Goal: Transaction & Acquisition: Purchase product/service

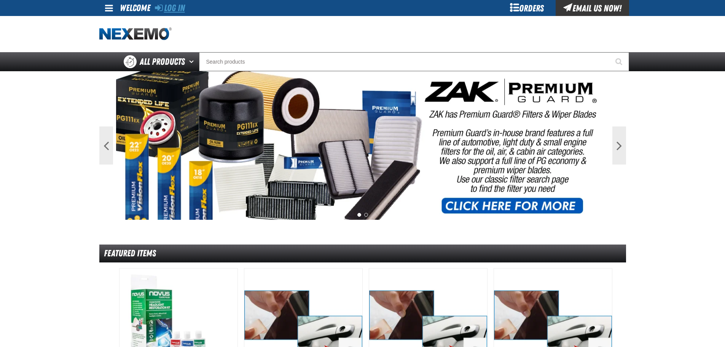
click at [172, 3] on link "Log In" at bounding box center [170, 8] width 30 height 11
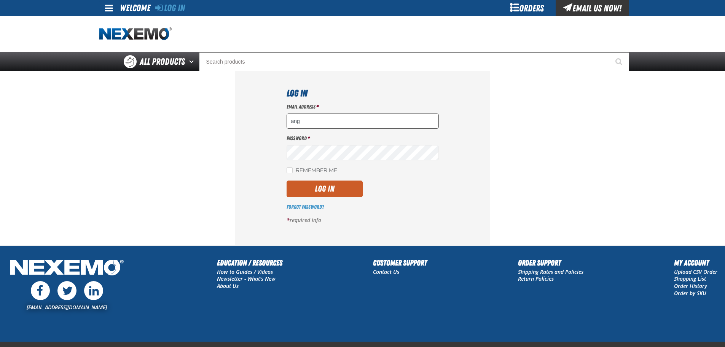
type input "[EMAIL_ADDRESS][DOMAIN_NAME]"
click at [319, 190] on button "Log In" at bounding box center [325, 188] width 76 height 17
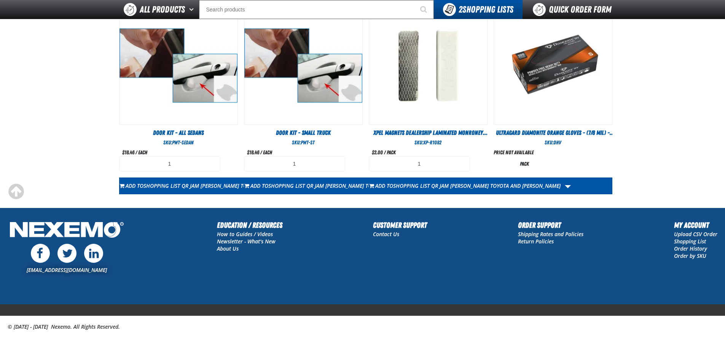
scroll to position [447, 0]
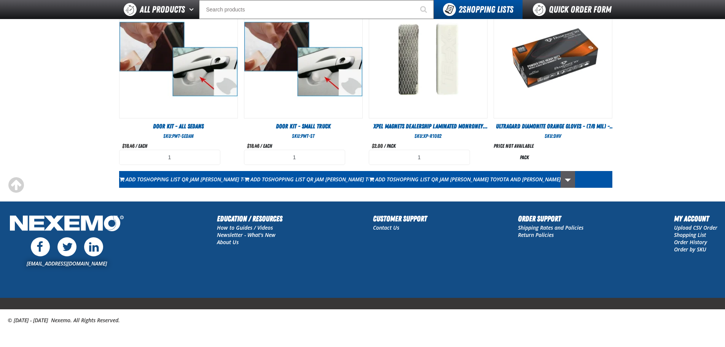
click at [571, 179] on link "More Actions" at bounding box center [568, 179] width 14 height 17
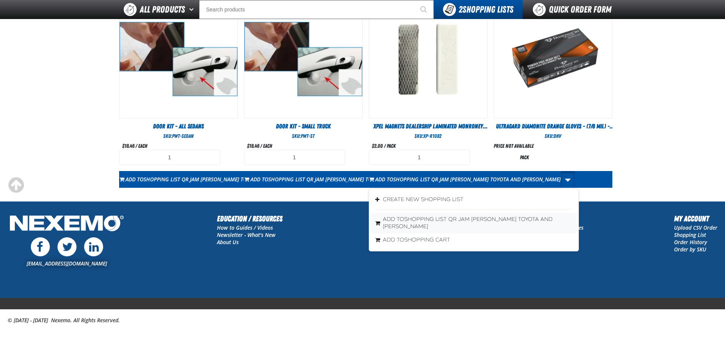
click at [530, 217] on span "Shopping List QR Jam [PERSON_NAME] Toyota and [PERSON_NAME]" at bounding box center [468, 223] width 170 height 14
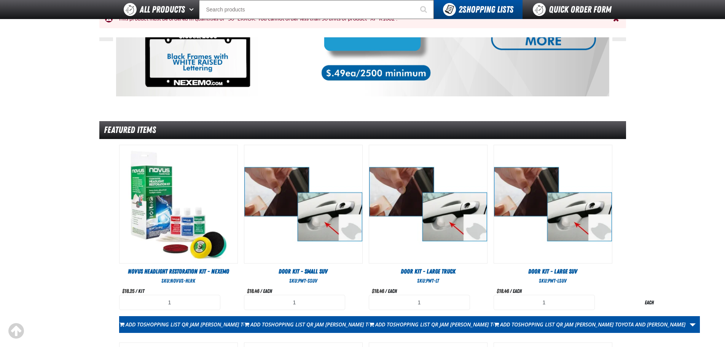
scroll to position [0, 0]
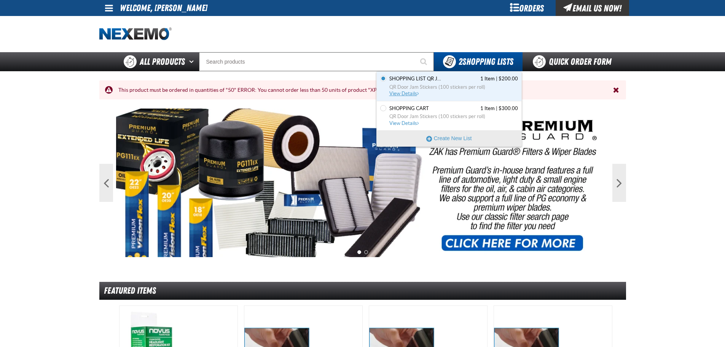
click at [455, 82] on link "Shopping List QR Jam Kenny Kent Toyota and Kenny Kent Lexus 1 Item | $200.00 QR…" at bounding box center [453, 86] width 130 height 22
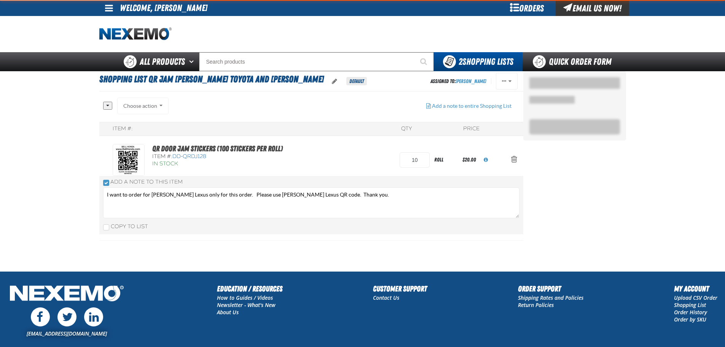
click at [408, 94] on section "Shopping List QR Jam Kenny Kent Toyota and Kenny Kent Lexus Default Assigned To…" at bounding box center [311, 171] width 424 height 200
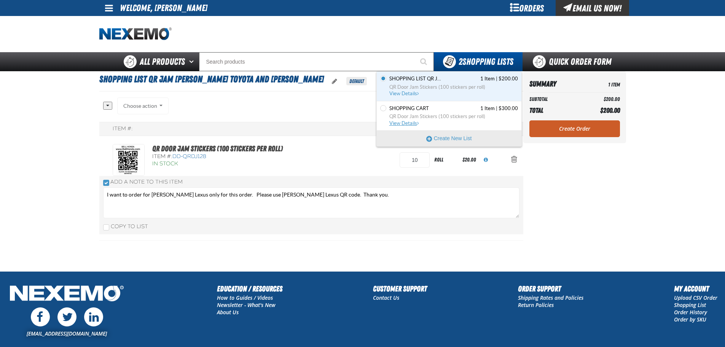
click at [452, 114] on span "QR Door Jam Stickers (100 stickers per roll)" at bounding box center [454, 116] width 129 height 7
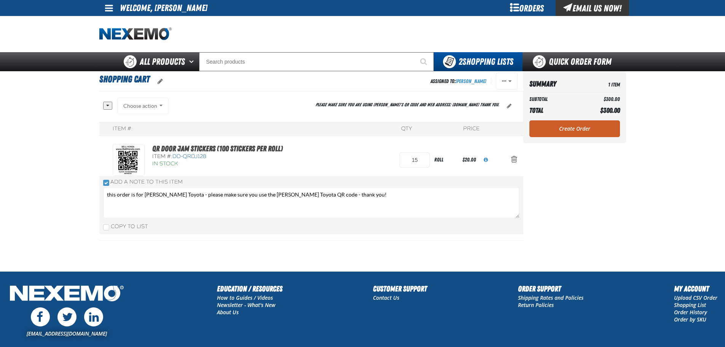
click at [534, 8] on div "Orders" at bounding box center [527, 8] width 57 height 16
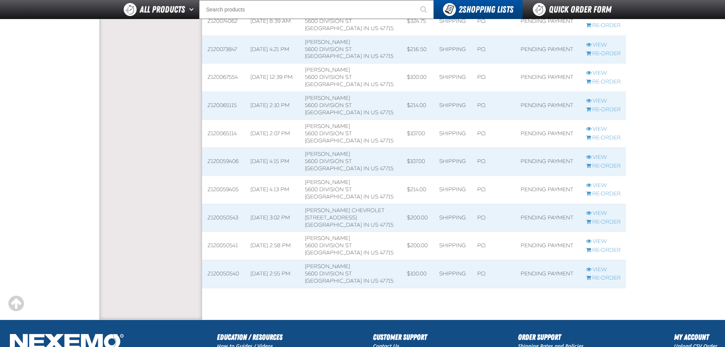
scroll to position [228, 0]
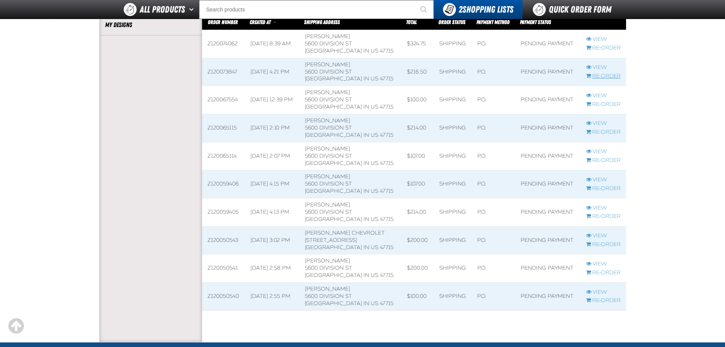
click at [604, 75] on link "Re-Order" at bounding box center [603, 76] width 35 height 7
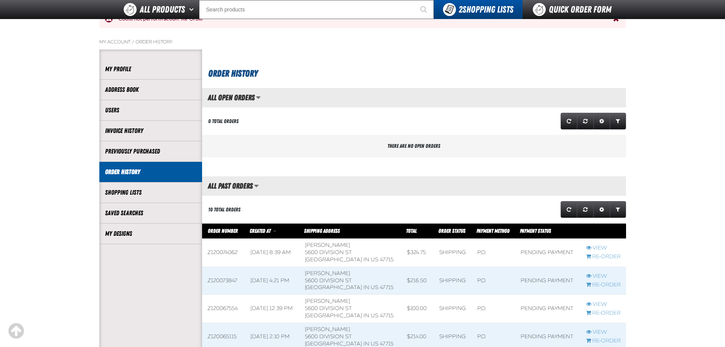
scroll to position [38, 0]
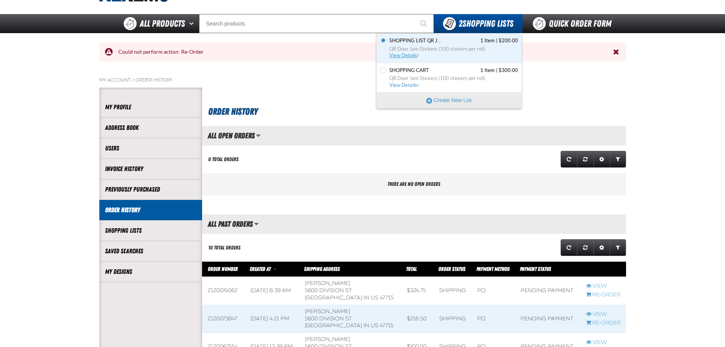
click at [455, 46] on span "QR Door Jam Stickers (100 stickers per roll)" at bounding box center [454, 49] width 129 height 7
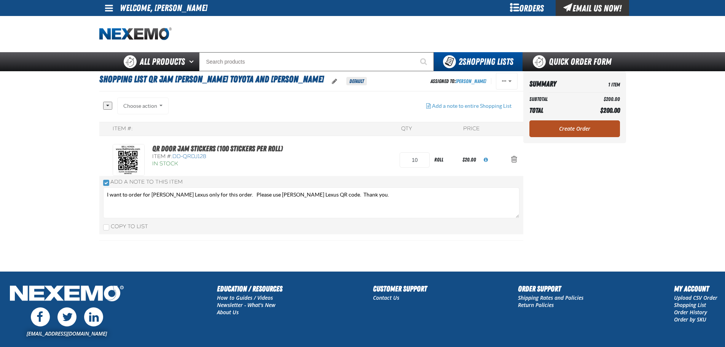
click at [571, 126] on link "Create Order" at bounding box center [575, 128] width 91 height 17
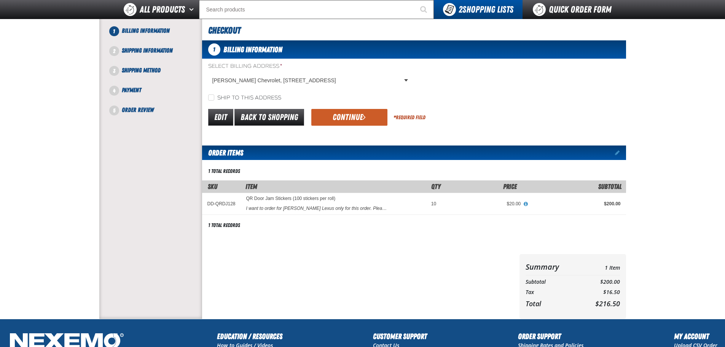
scroll to position [76, 0]
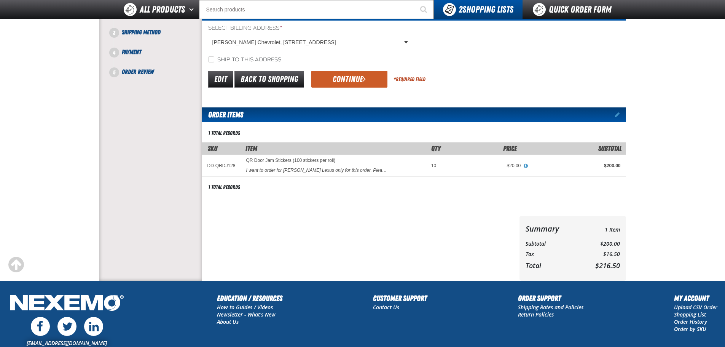
click at [350, 80] on button "Continue" at bounding box center [349, 79] width 76 height 17
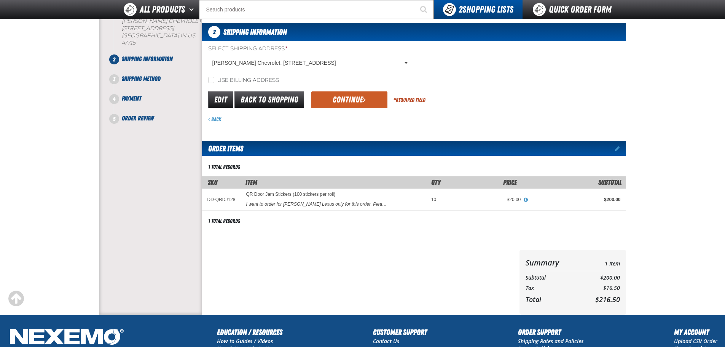
scroll to position [55, 0]
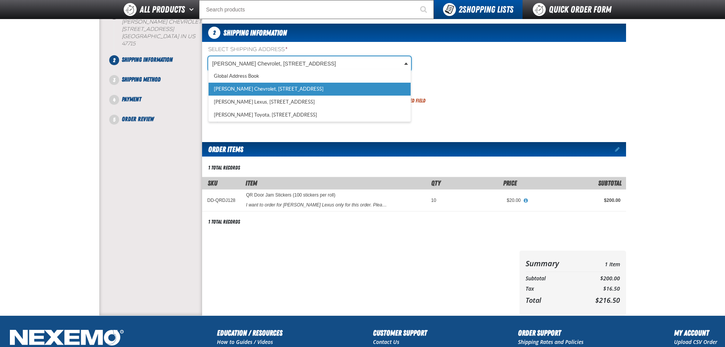
click at [408, 64] on body "Skip to Main Content Staging Site 5.1 Upgrade Site My Account My Account Suppor…" at bounding box center [362, 203] width 725 height 516
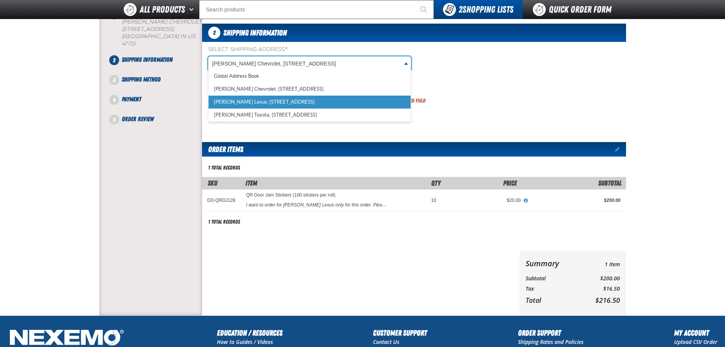
scroll to position [0, 3]
select select "a_493"
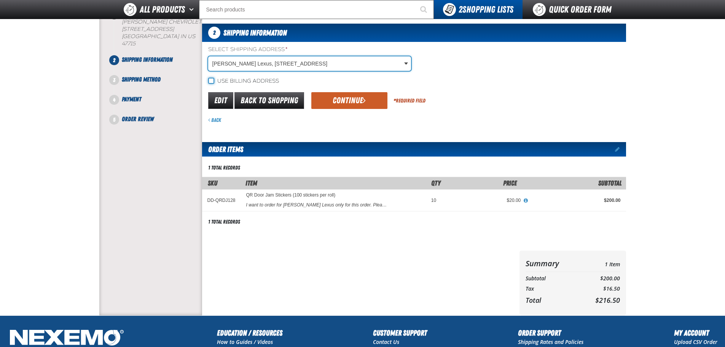
click at [209, 81] on input "Use billing address" at bounding box center [211, 81] width 6 height 6
checkbox input "true"
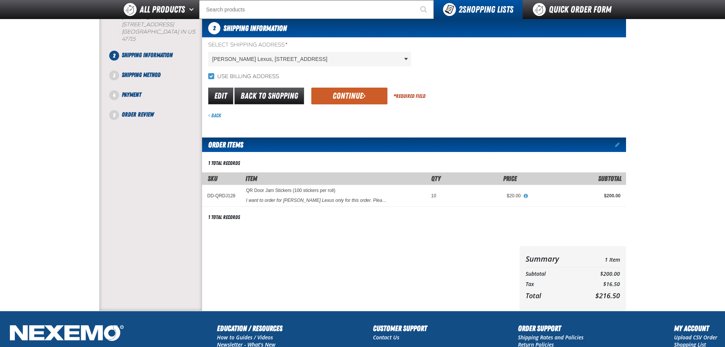
scroll to position [55, 0]
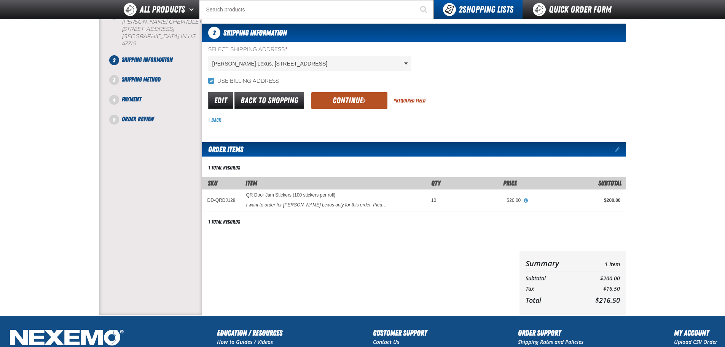
click at [347, 101] on button "Continue" at bounding box center [349, 100] width 76 height 17
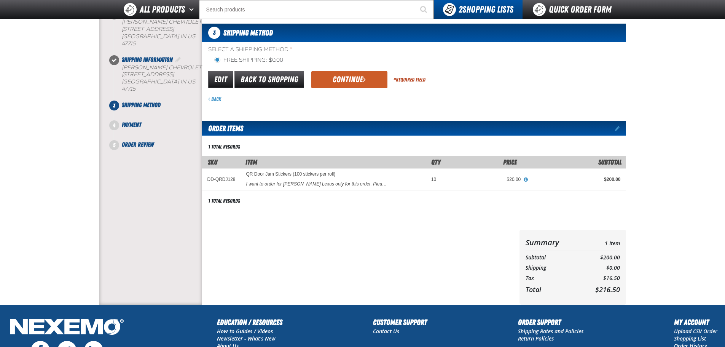
click at [214, 59] on label "Free Shipping: $0.00" at bounding box center [248, 60] width 69 height 7
click at [214, 59] on input "Free Shipping: $0.00" at bounding box center [217, 60] width 6 height 6
click at [351, 80] on button "Continue" at bounding box center [349, 79] width 76 height 17
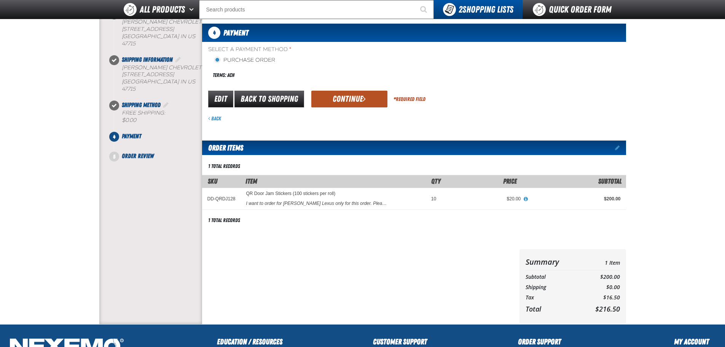
click at [350, 96] on button "Continue" at bounding box center [349, 99] width 76 height 17
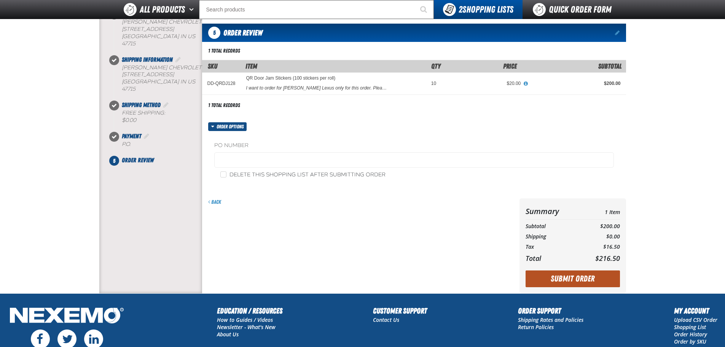
click at [585, 279] on button "Submit Order" at bounding box center [573, 278] width 94 height 17
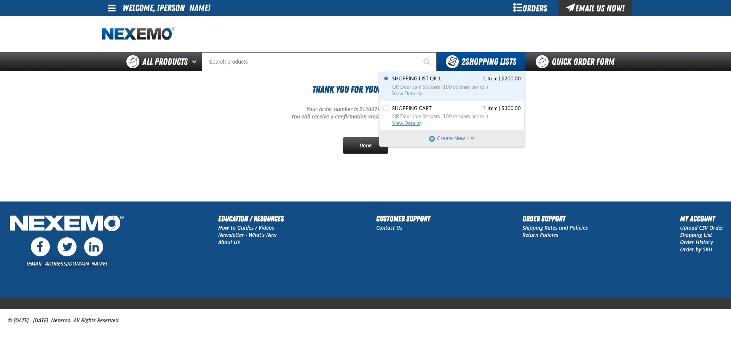
click at [417, 111] on span "Shopping Cart" at bounding box center [412, 108] width 40 height 7
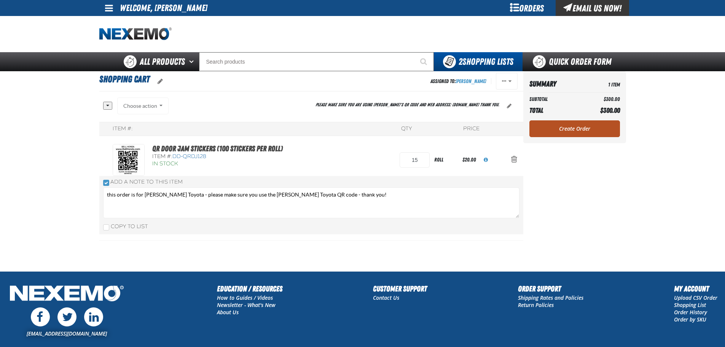
click at [577, 128] on link "Create Order" at bounding box center [575, 128] width 91 height 17
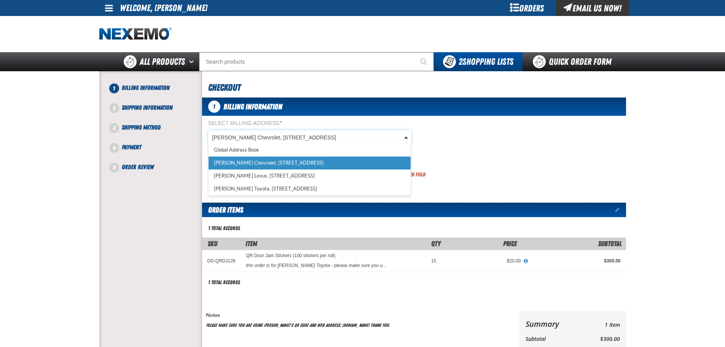
click at [406, 137] on body "Skip to Main Content Staging Site 5.1 Upgrade Site My Account My Account Suppor…" at bounding box center [362, 261] width 725 height 522
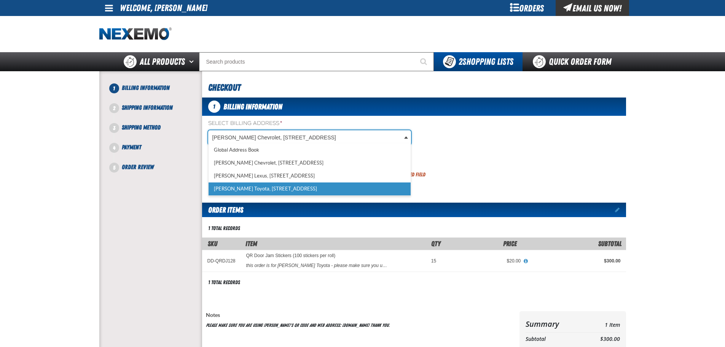
scroll to position [0, 3]
drag, startPoint x: 343, startPoint y: 185, endPoint x: 346, endPoint y: 187, distance: 3.9
select select "a_494"
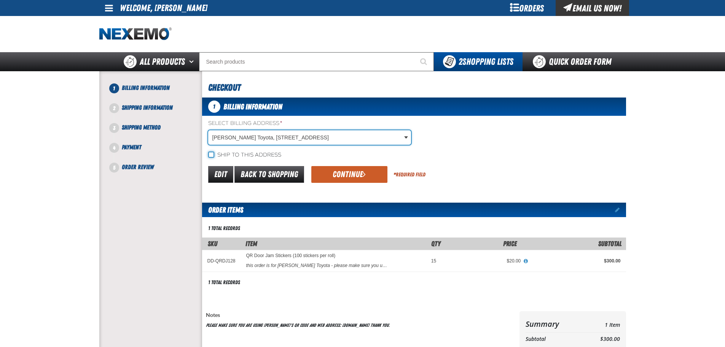
click at [209, 154] on input "Ship to this address" at bounding box center [211, 155] width 6 height 6
checkbox input "true"
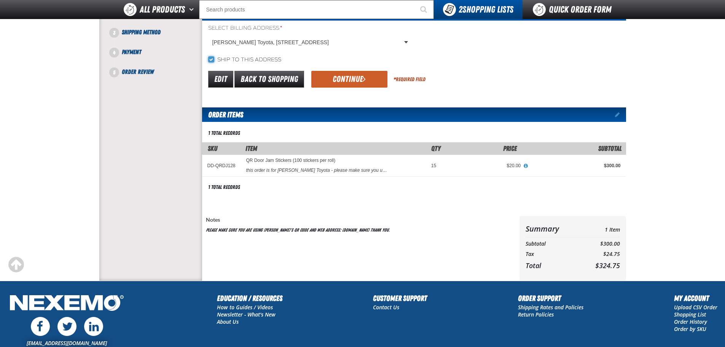
scroll to position [38, 0]
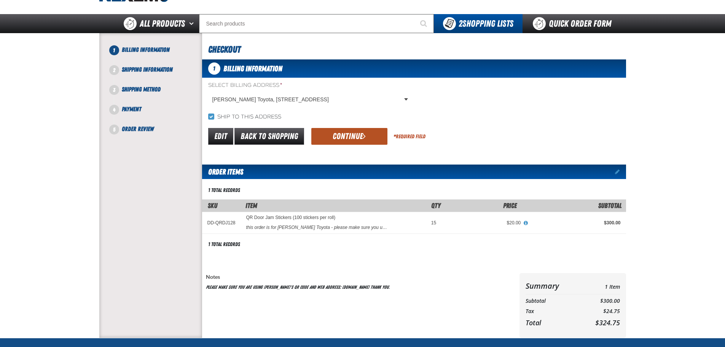
click at [365, 135] on span "submit" at bounding box center [364, 136] width 3 height 8
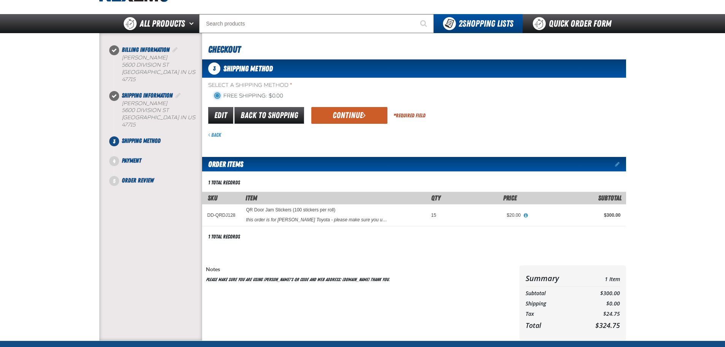
click at [217, 96] on input "Free Shipping: $0.00" at bounding box center [217, 96] width 6 height 6
click at [350, 114] on button "Continue" at bounding box center [349, 115] width 76 height 17
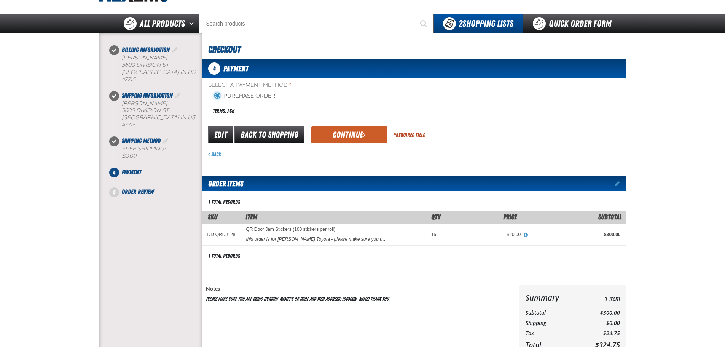
click at [217, 97] on input "Purchase Order" at bounding box center [217, 96] width 6 height 6
click at [348, 133] on button "Continue" at bounding box center [349, 134] width 76 height 17
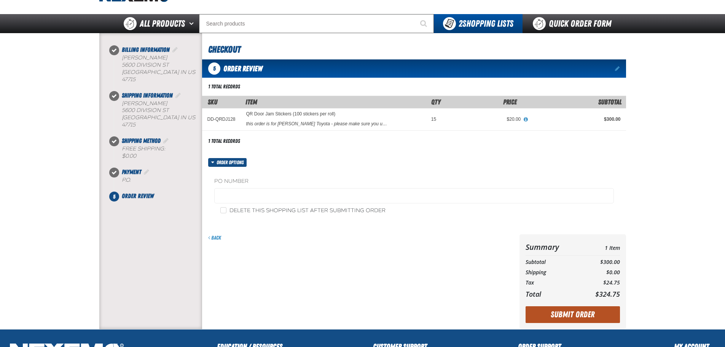
click at [582, 316] on button "Submit Order" at bounding box center [573, 314] width 94 height 17
